Goal: Use online tool/utility: Use online tool/utility

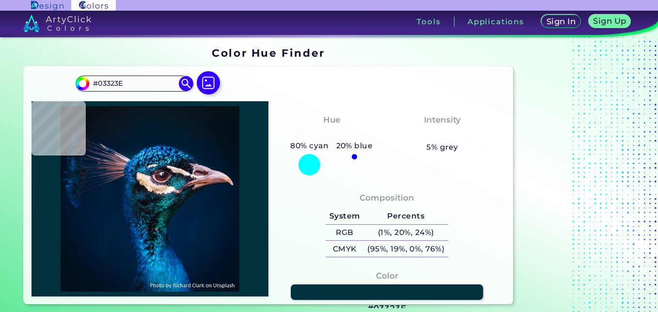
type input "#131d1d"
type input "#131D1D"
type input "#fbf9f9"
type input "#FBF9F9"
type input "#59857e"
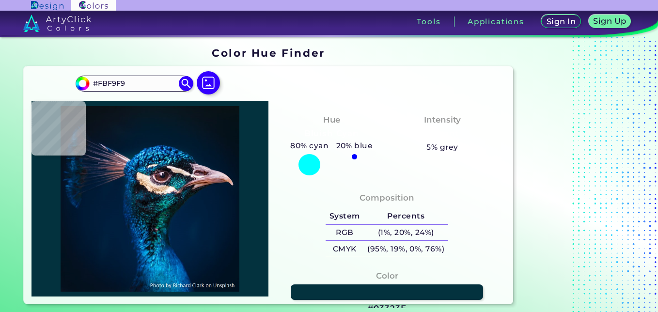
type input "#59857E"
type input "#18676f"
type input "#18676F"
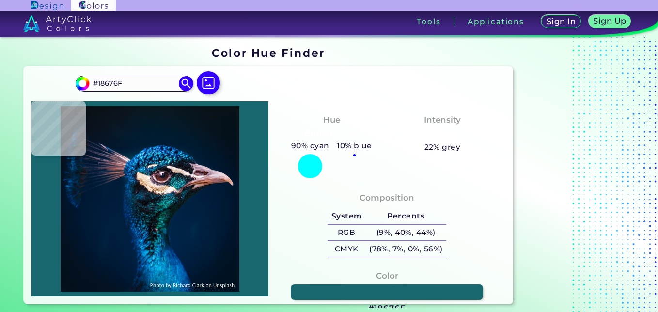
type input "#115c65"
type input "#115C65"
type input "#146f76"
type input "#146F76"
type input "#06111f"
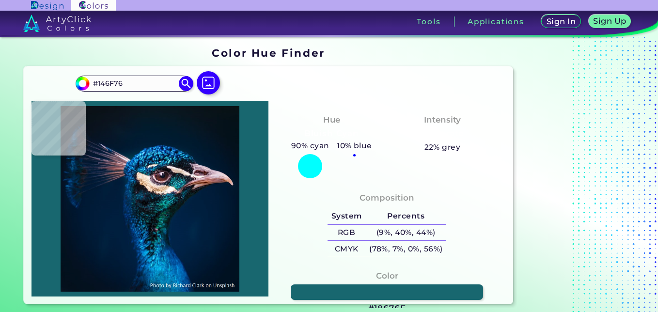
type input "#06111F"
type input "#4f3844"
type input "#4F3844"
type input "#2c1a20"
type input "#2C1A20"
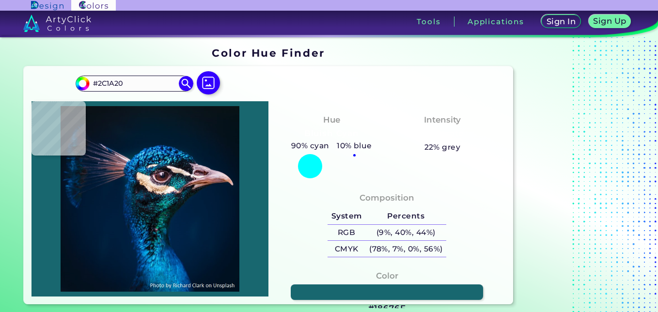
type input "#100b12"
type input "#100B12"
type input "#04080b"
type input "#04080B"
type input "#090c15"
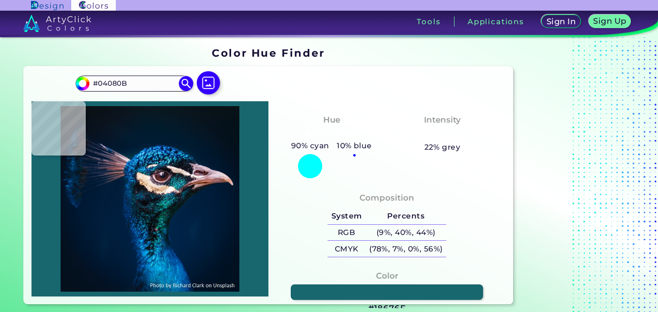
type input "#090C15"
type input "#1d1d32"
type input "#1D1D32"
type input "#07508a"
type input "#07508A"
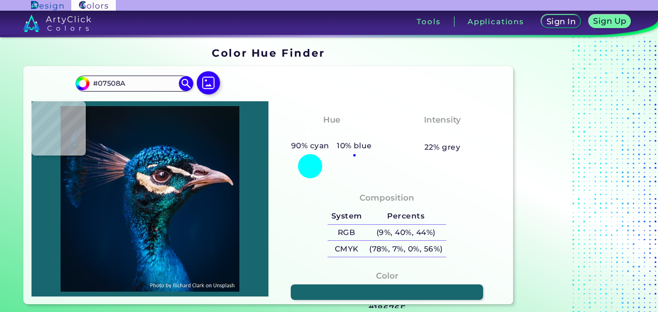
type input "#0a324d"
type input "#0A324D"
type input "#3393cc"
type input "#3393CC"
type input "#2d88c3"
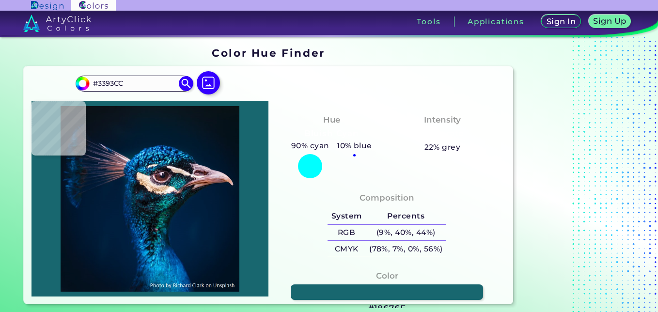
type input "#2D88C3"
type input "#0260b9"
type input "#0260B9"
type input "#001c34"
type input "#001C34"
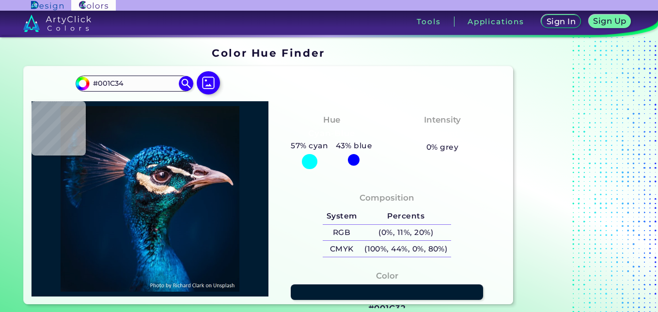
type input "#001c32"
type input "#001C32"
type input "#001c31"
type input "#001C31"
type input "#001b30"
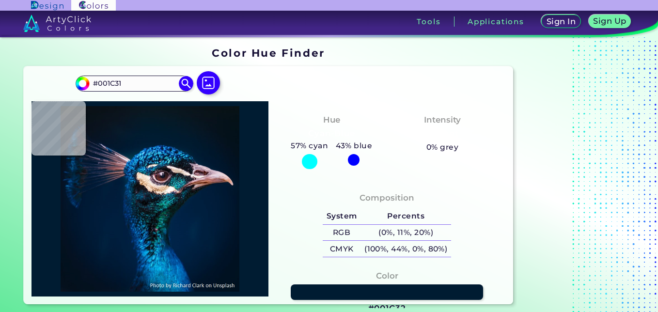
type input "#001B30"
type input "#001b2f"
type input "#001B2F"
type input "#001b2e"
type input "#001B2E"
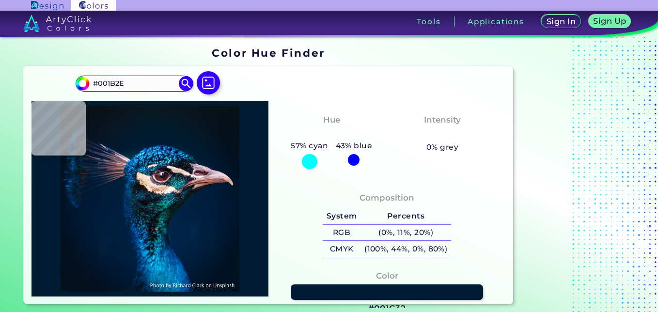
type input "#011c2f"
type input "#011C2F"
type input "#001b2e"
type input "#001B2E"
type input "#001a31"
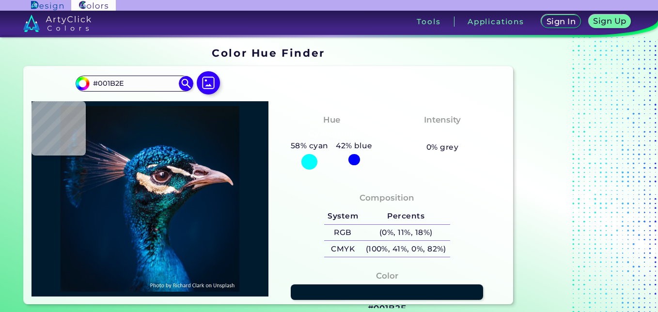
type input "#001A31"
type input "#011b34"
type input "#011B34"
type input "#00213a"
type input "#00213A"
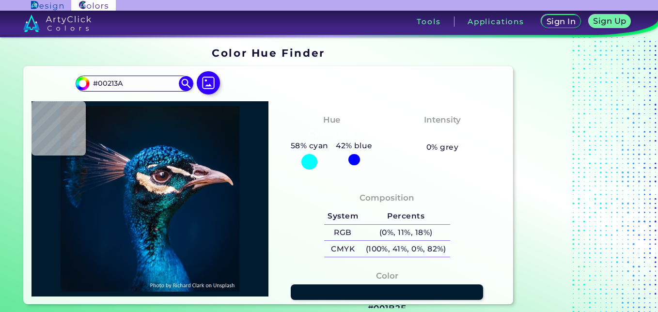
type input "#45beef"
type input "#45BEEF"
type input "#0276aa"
type input "#0276AA"
type input "#37a4b6"
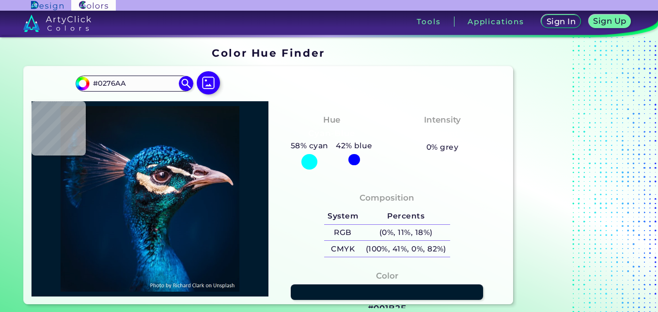
type input "#37A4B6"
type input "#27649f"
type input "#27649F"
type input "#022c52"
type input "#022C52"
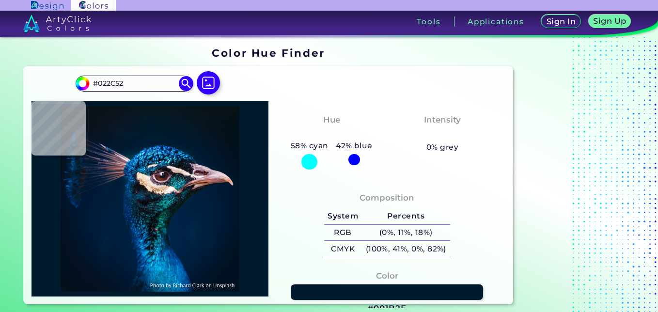
type input "#345870"
type input "#7a6773"
type input "#7A6773"
type input "#7e5d71"
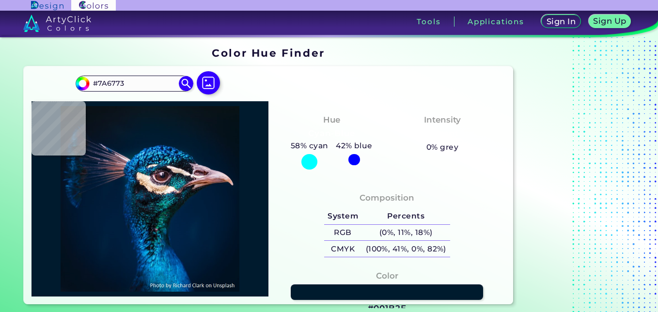
type input "#7E5D71"
type input "#d1c1c9"
type input "#D1C1C9"
type input "#ead5c6"
type input "#EAD5C6"
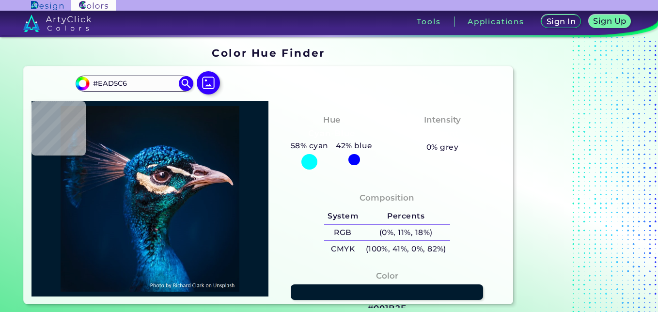
type input "#fbd2b4"
type input "#FBD2B4"
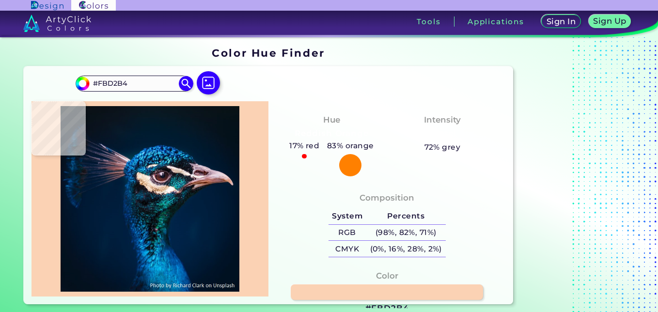
type input "#a67a5b"
type input "#A67A5B"
type input "#f9d2b1"
type input "#F9D2B1"
type input "#be9368"
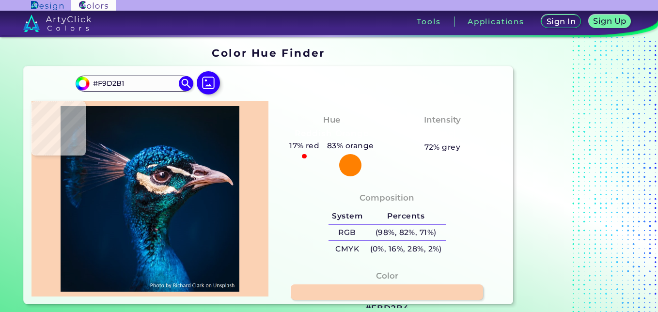
type input "#BE9368"
type input "#a27a58"
type input "#A27A58"
type input "#704627"
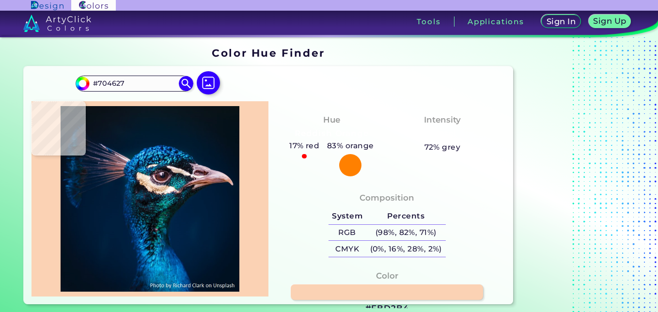
type input "#c79c82"
type input "#C79C82"
type input "#ebc8aa"
type input "#EBC8AA"
type input "#f6d8b6"
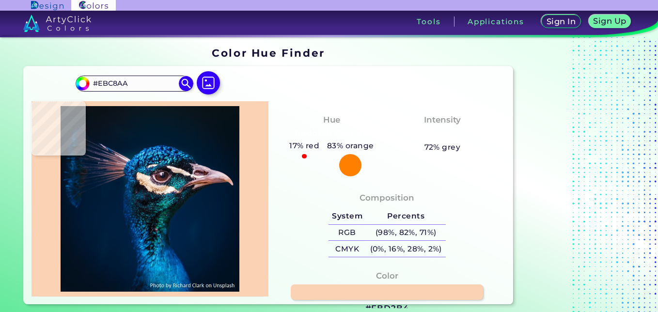
type input "#F6D8B6"
type input "#241d1f"
type input "#241D1F"
type input "#16161e"
type input "#16161E"
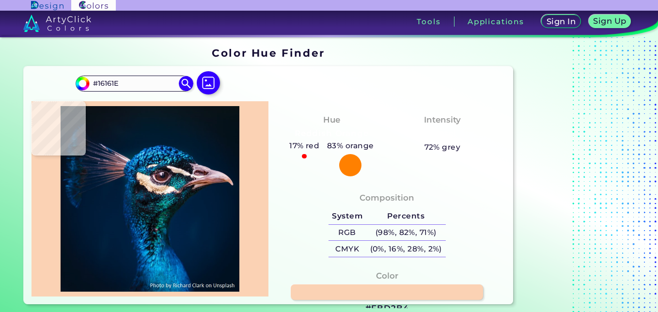
type input "#0f0f15"
type input "#0F0F15"
type input "#051017"
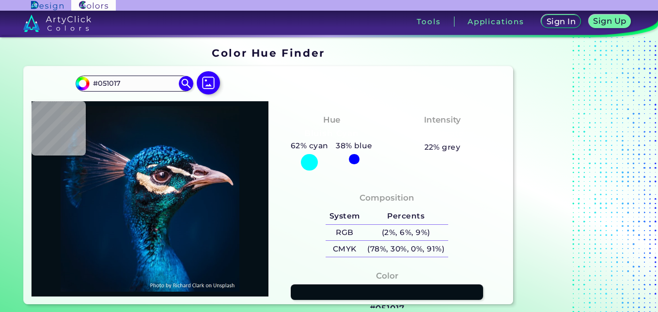
type input "#072534"
type input "#012b47"
type input "#012B47"
type input "#003355"
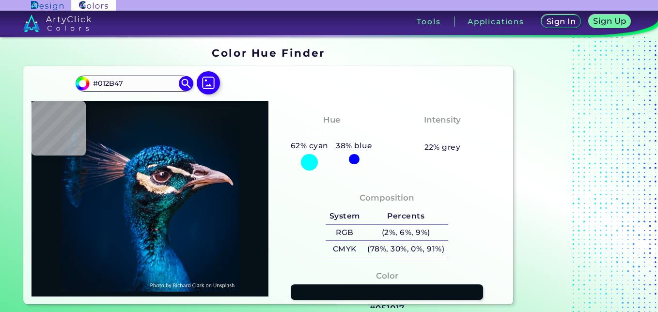
type input "#003355"
type input "#043c69"
type input "#043C69"
type input "#03427d"
type input "#03427D"
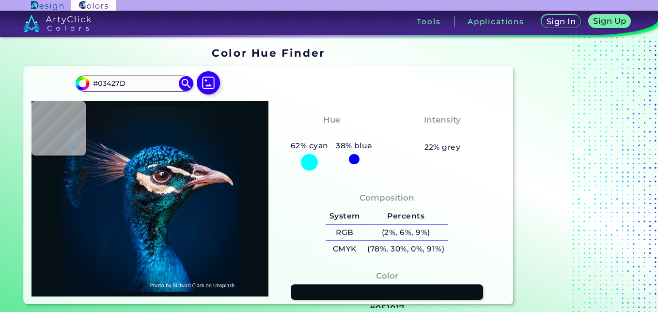
type input "#0b65a6"
type input "#0B65A6"
type input "#02396f"
type input "#02396F"
type input "#00305c"
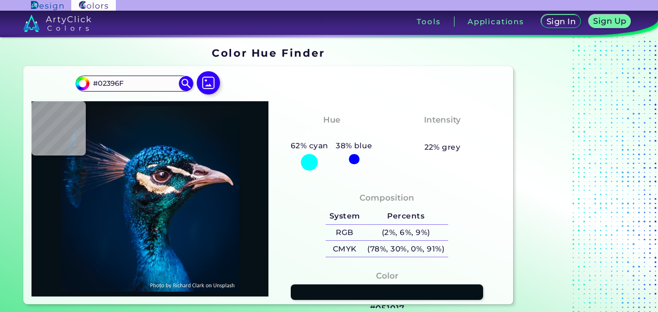
type input "#00305C"
type input "#002641"
type input "#001f3e"
type input "#001F3E"
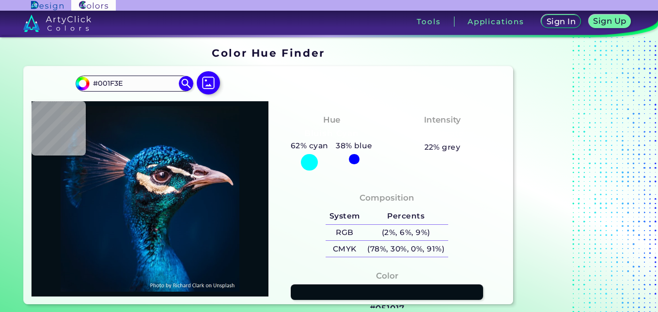
type input "#001d3b"
type input "#001D3B"
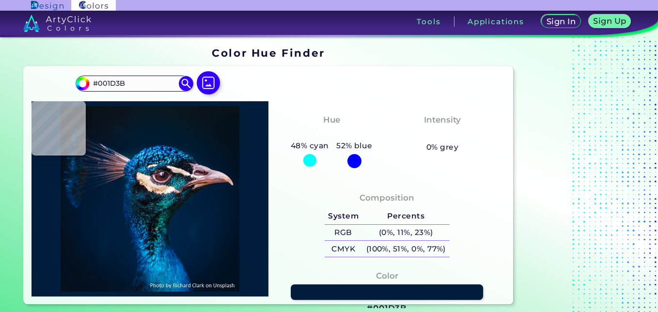
type input "#011e3c"
type input "#011E3C"
type input "#001e3c"
type input "#001E3C"
type input "#001d3d"
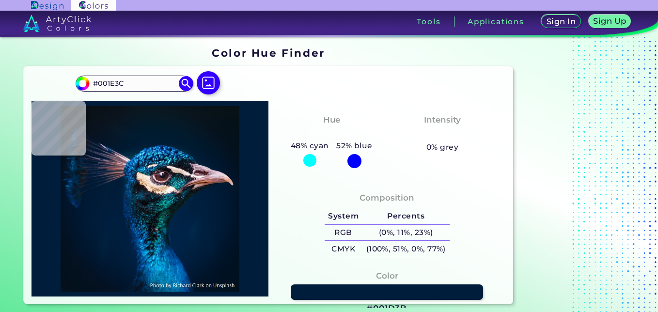
type input "#001D3D"
type input "#001f3e"
type input "#001F3E"
type input "#011e3e"
type input "#011E3E"
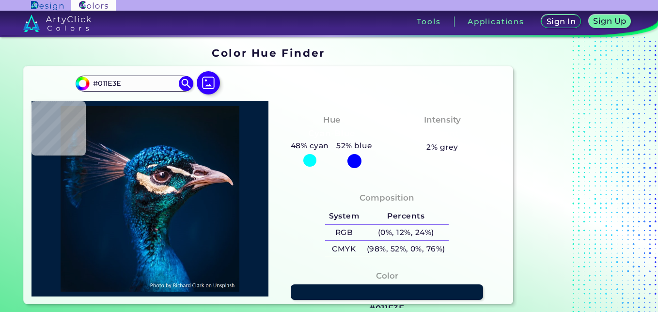
type input "#001d3d"
type input "#001D3D"
type input "#001e3e"
type input "#001E3E"
type input "#001f3e"
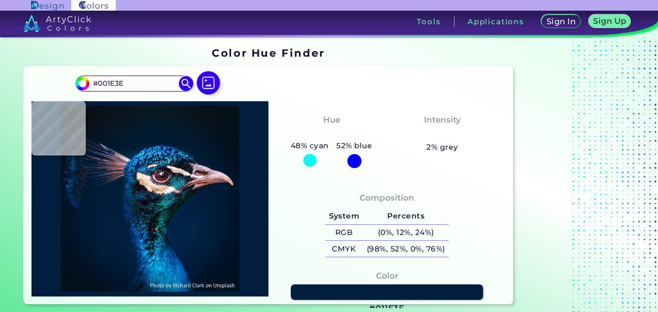
type input "#001F3E"
type input "#001e3d"
type input "#001E3D"
type input "#001d3b"
type input "#001D3B"
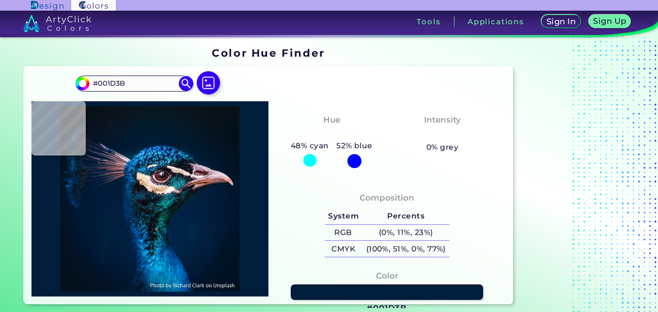
type input "#001d3a"
type input "#001D3A"
type input "#001e3a"
type input "#001E3A"
type input "#001d3b"
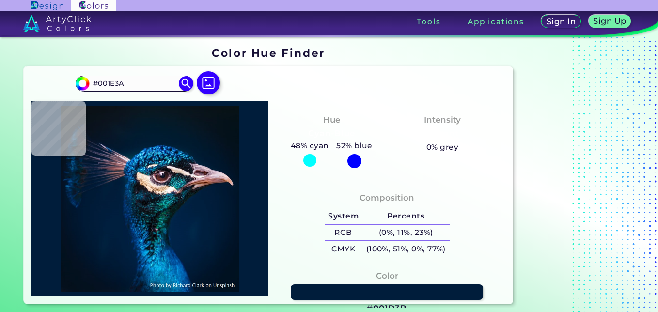
type input "#001D3B"
type input "#01203d"
type input "#01203D"
type input "#01203c"
type input "#01203C"
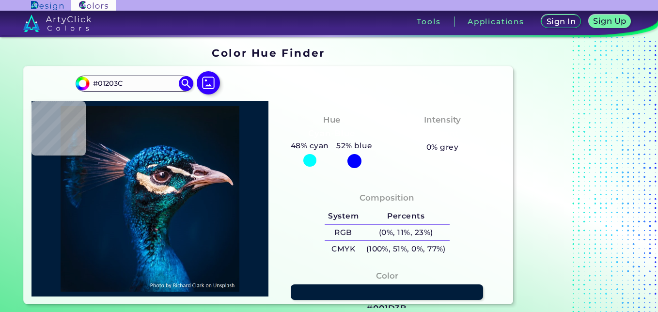
type input "#001e3b"
type input "#001E3B"
type input "#001d3b"
type input "#001D3B"
type input "#021d3a"
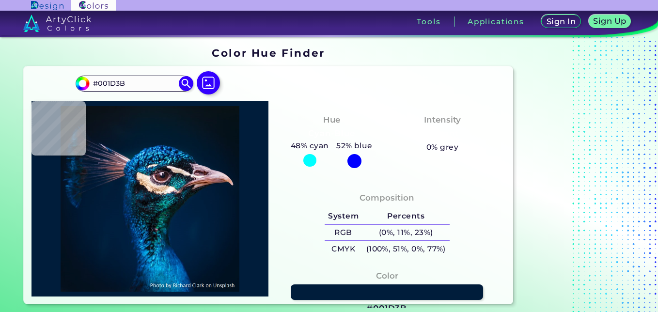
type input "#021D3A"
type input "#011c39"
type input "#011C39"
type input "#011c3a"
type input "#011C3A"
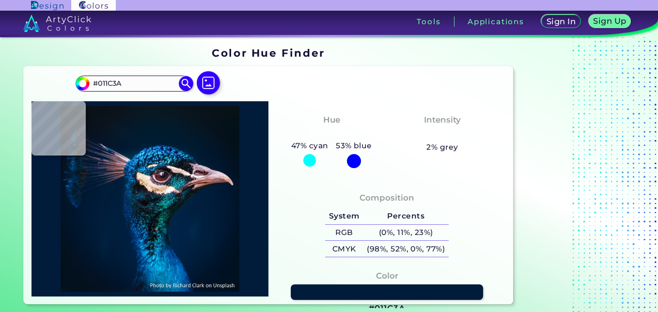
type input "#001c3a"
type input "#001C3A"
type input "#001d3b"
type input "#001D3B"
type input "#001f3e"
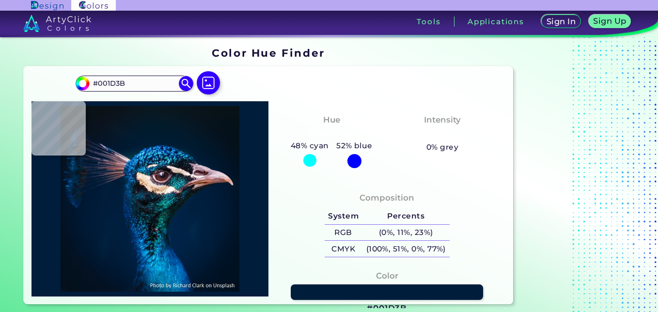
type input "#001F3E"
type input "#001f3d"
type input "#001F3D"
type input "#001f3e"
type input "#001F3E"
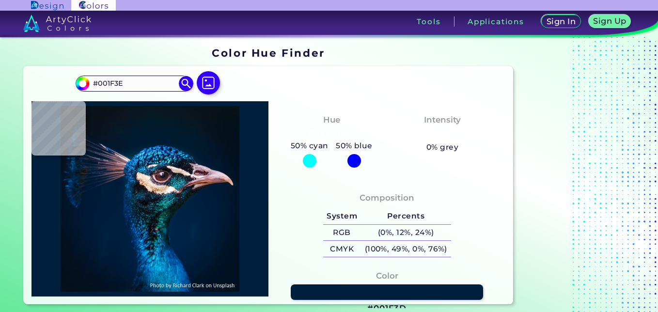
type input "#001e40"
type input "#001E40"
type input "#001f3e"
type input "#001F3E"
type input "#011f41"
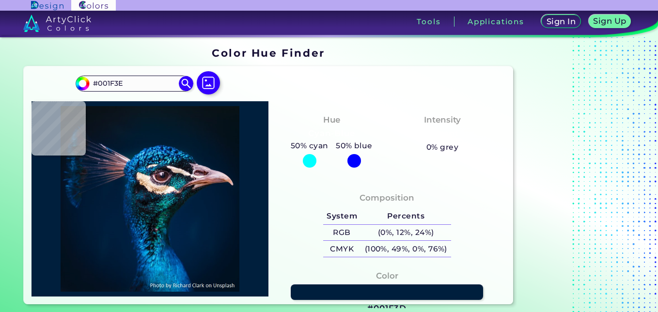
type input "#011F41"
type input "#002041"
type input "#002043"
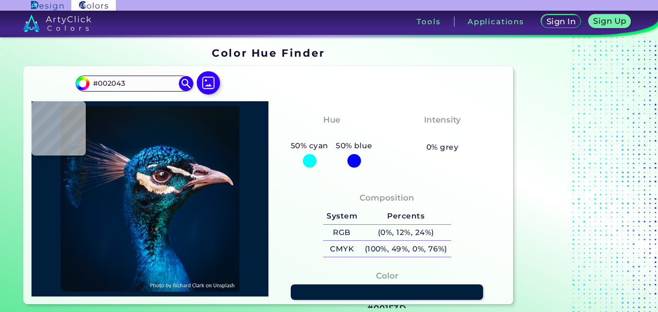
type input "#012e6c"
type input "#012E6C"
type input "#012f60"
type input "#012F60"
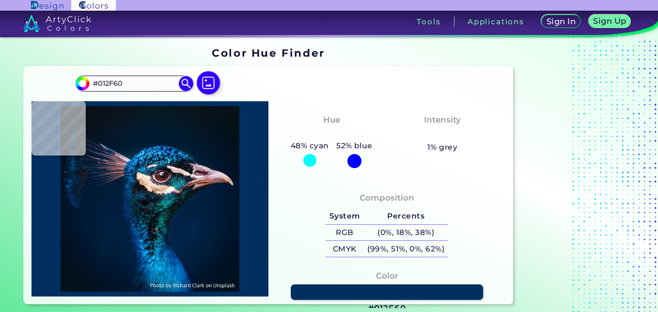
type input "#012c53"
type input "#012C53"
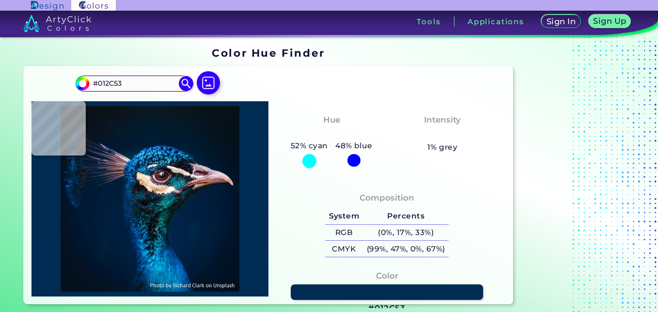
type input "#07336e"
type input "#07336E"
type input "#003970"
type input "#025da8"
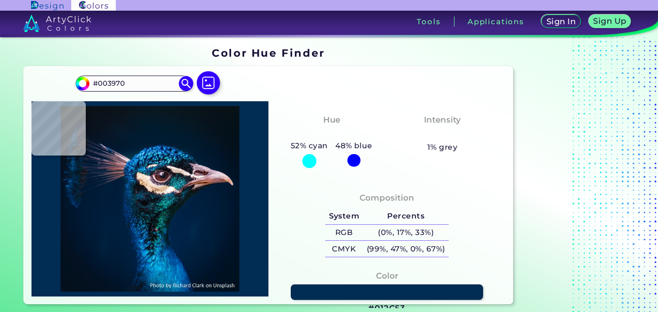
type input "#025DA8"
type input "#0680c3"
type input "#0680C3"
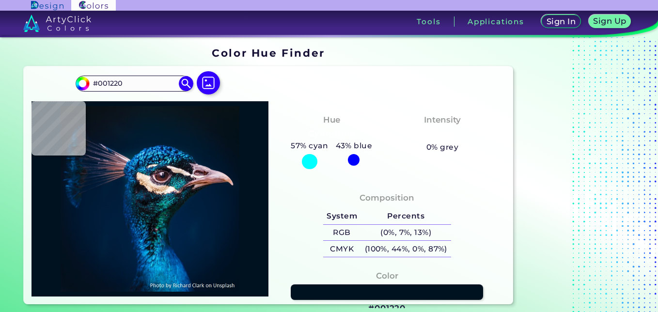
click at [231, 278] on img at bounding box center [149, 199] width 227 height 186
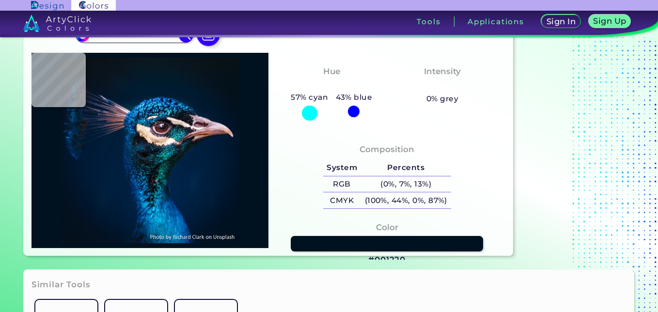
scroll to position [97, 0]
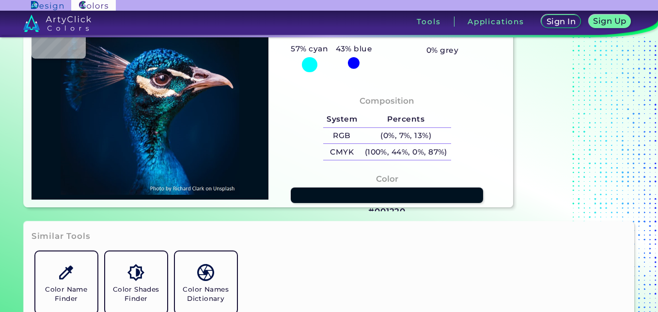
click at [387, 209] on h3 "#001220" at bounding box center [386, 212] width 37 height 12
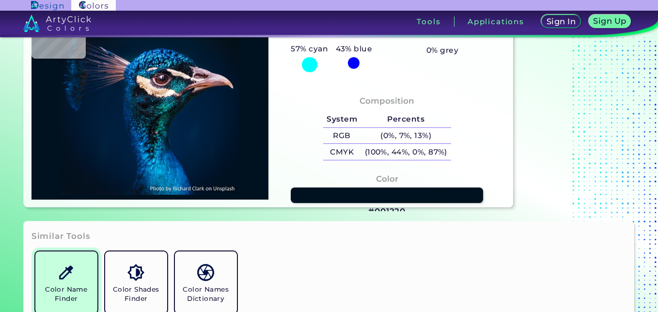
click at [78, 290] on h5 "Color Name Finder" at bounding box center [66, 294] width 54 height 18
